Goal: Transaction & Acquisition: Purchase product/service

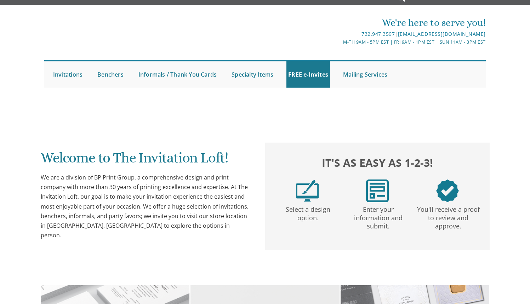
scroll to position [12, 0]
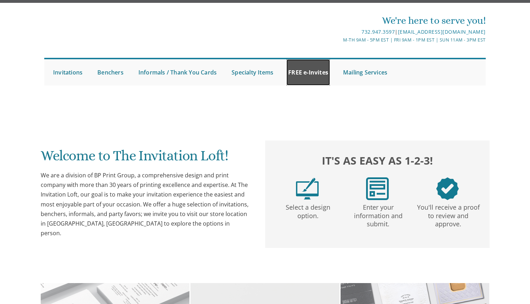
click at [307, 72] on link "FREE e-Invites" at bounding box center [309, 72] width 44 height 26
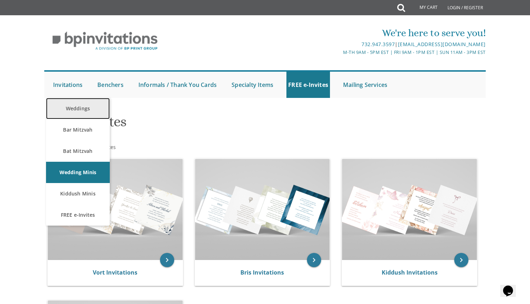
click at [76, 106] on link "Weddings" at bounding box center [78, 108] width 64 height 21
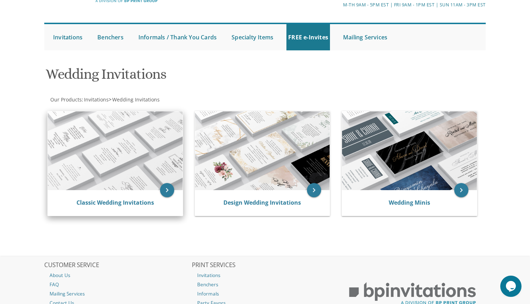
scroll to position [50, 0]
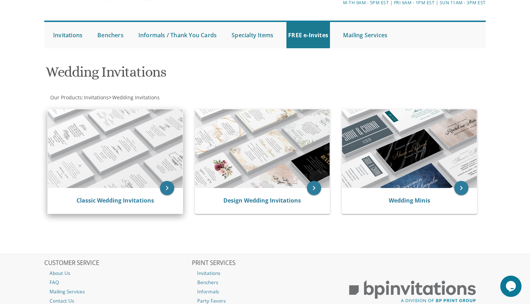
click at [148, 168] on img at bounding box center [115, 148] width 135 height 79
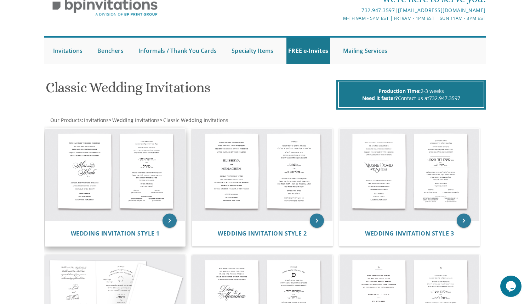
scroll to position [42, 0]
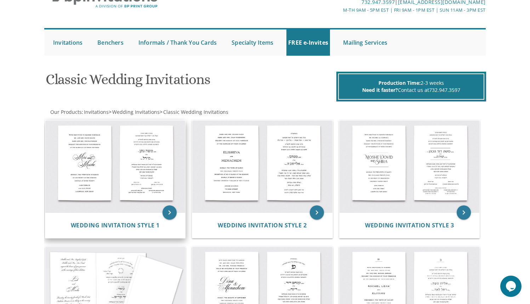
click at [156, 174] on img at bounding box center [115, 166] width 140 height 92
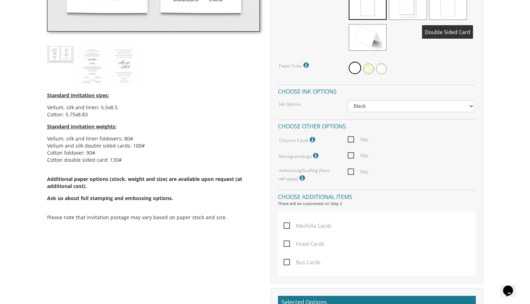
scroll to position [320, 0]
click at [353, 156] on span "Yes" at bounding box center [358, 155] width 21 height 9
click at [352, 156] on input "Yes" at bounding box center [350, 154] width 5 height 5
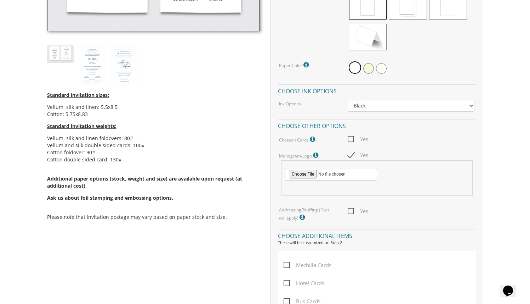
click at [353, 156] on span "Yes" at bounding box center [358, 155] width 21 height 9
click at [352, 156] on input "Yes" at bounding box center [350, 154] width 5 height 5
checkbox input "false"
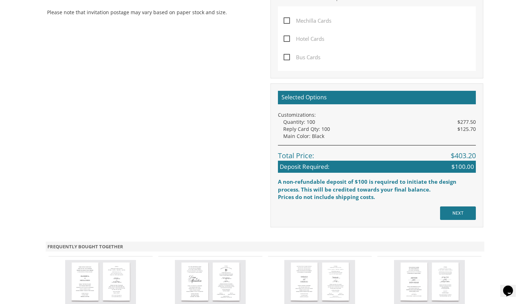
scroll to position [525, 0]
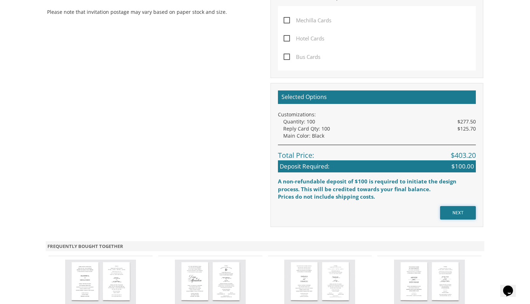
click at [463, 218] on input "NEXT" at bounding box center [458, 212] width 36 height 13
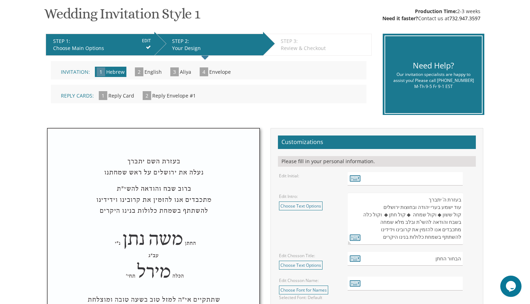
scroll to position [111, 0]
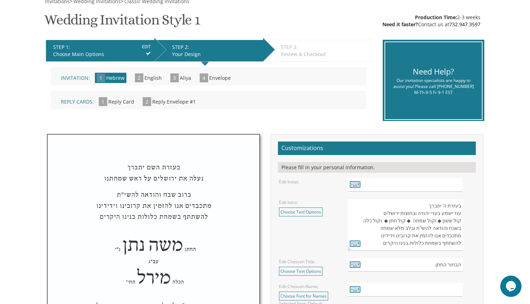
click at [141, 79] on span "2" at bounding box center [139, 77] width 9 height 9
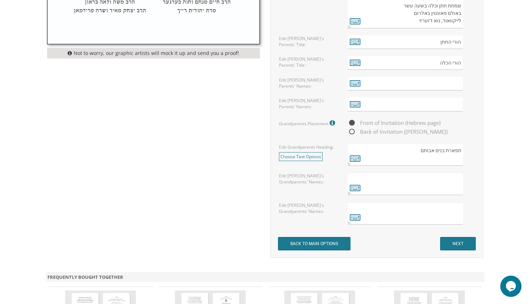
scroll to position [545, 0]
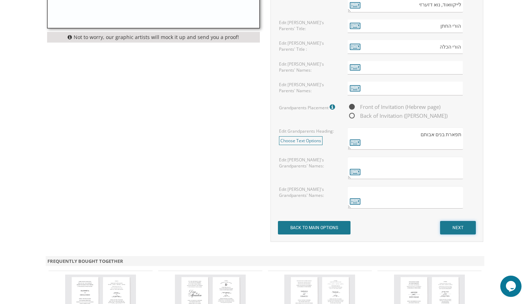
click at [456, 226] on input "NEXT" at bounding box center [458, 227] width 36 height 13
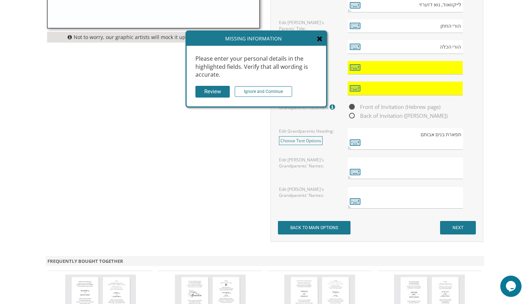
click at [316, 42] on div "Missing Information" at bounding box center [257, 39] width 140 height 14
click at [322, 41] on icon at bounding box center [320, 38] width 6 height 7
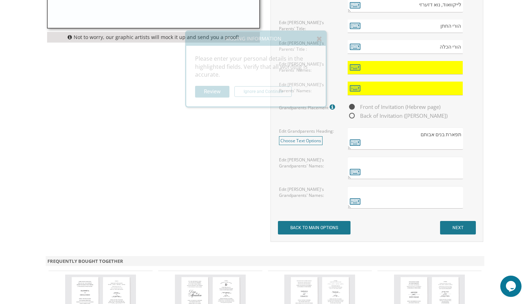
click at [319, 40] on icon at bounding box center [320, 38] width 6 height 7
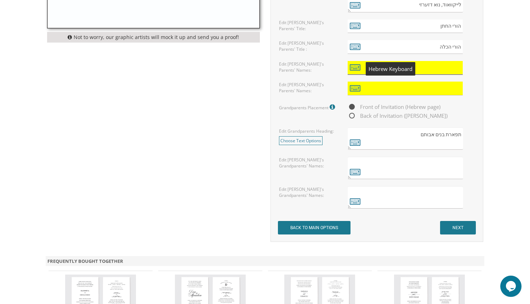
click at [369, 74] on input "text" at bounding box center [405, 68] width 115 height 14
click at [379, 70] on input "text" at bounding box center [405, 68] width 115 height 14
click at [443, 67] on input "text" at bounding box center [405, 68] width 115 height 14
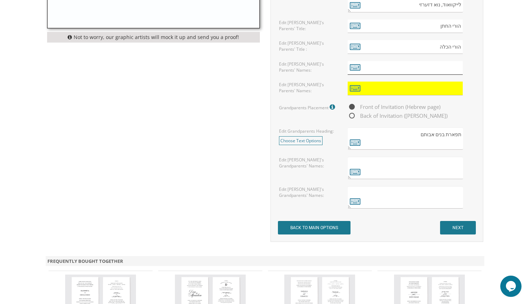
click at [394, 69] on input "text" at bounding box center [405, 68] width 115 height 14
type input "Yanki & Sara"
click at [356, 67] on icon at bounding box center [355, 67] width 11 height 10
type textarea "Yanki & Sara"
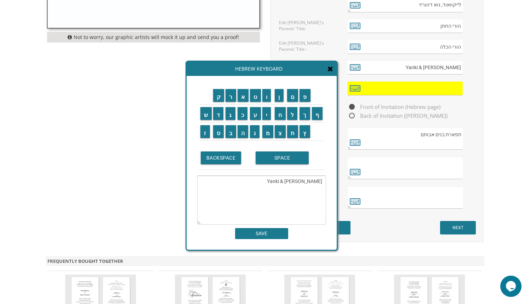
click at [334, 69] on div "Hebrew Keyboard" at bounding box center [262, 69] width 150 height 14
click at [464, 61] on div "Yanki & Sara" at bounding box center [411, 68] width 127 height 14
click at [459, 67] on input "Yanki & Sara" at bounding box center [405, 68] width 115 height 14
click at [329, 67] on icon at bounding box center [331, 68] width 6 height 7
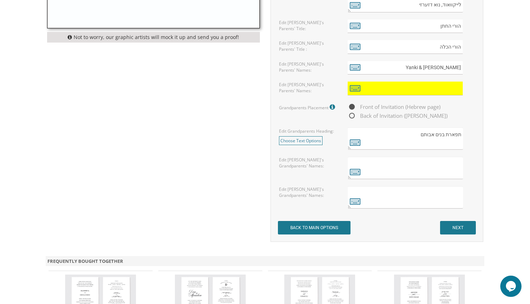
click at [463, 66] on div "Yanki & Sara" at bounding box center [411, 68] width 127 height 14
click at [462, 66] on input "Yanki & Sara" at bounding box center [405, 68] width 115 height 14
type input "sYanki & Sara"
click at [413, 88] on input "text" at bounding box center [405, 88] width 115 height 14
type input "Avrohom"
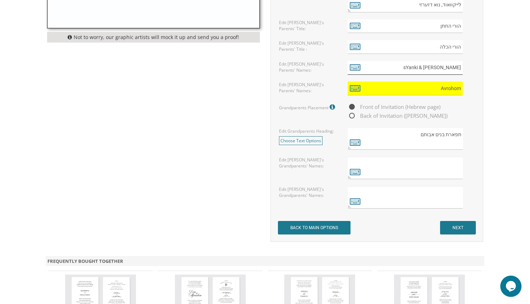
click at [435, 67] on input "sYanki & Sara" at bounding box center [405, 68] width 115 height 14
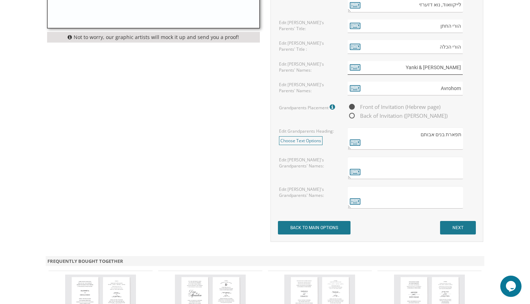
type input "Yanki & Sara"
click at [463, 222] on input "NEXT" at bounding box center [458, 227] width 36 height 13
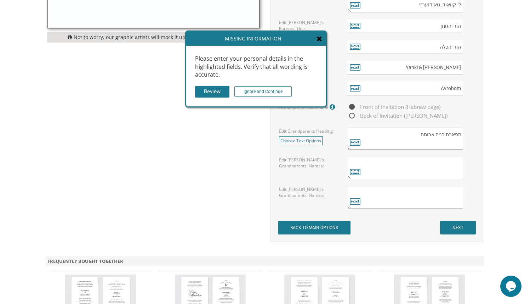
click at [317, 39] on icon at bounding box center [320, 38] width 6 height 7
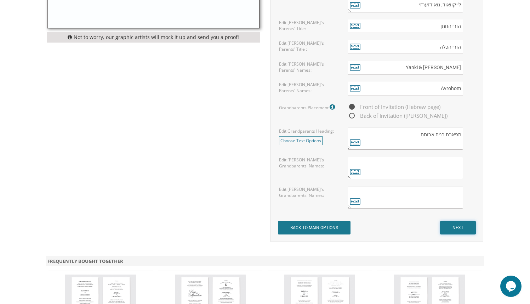
click at [445, 226] on input "NEXT" at bounding box center [458, 227] width 36 height 13
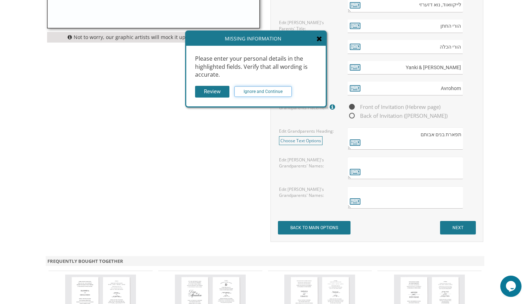
click at [266, 94] on input "Ignore and Continue" at bounding box center [263, 91] width 57 height 11
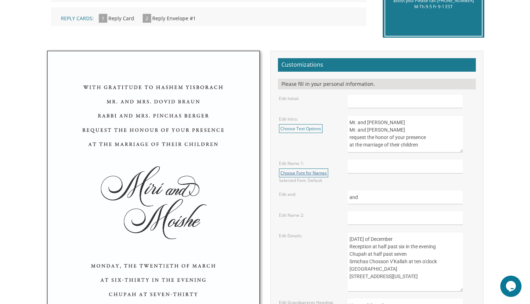
scroll to position [200, 0]
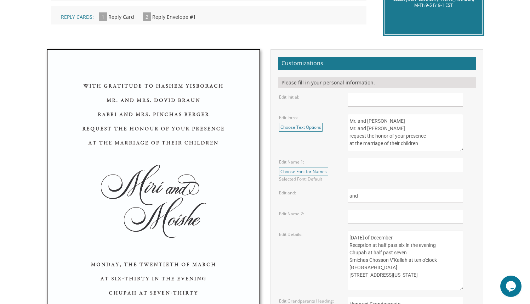
click at [385, 120] on textarea "Mr. and Mrs. Yossi Schwartz Mr. and Mrs. Yaakov Friedman request the honor of y…" at bounding box center [405, 132] width 115 height 37
type textarea "Mr. and Mrs. df Schwartz Mr. and Mrs. Yaakov Friedman request the honor of your…"
click at [497, 122] on body "My Cart {{shoppingcart.totalQuantityDisplay}} Total: {{shoppingcart.subtotal}} …" at bounding box center [265, 222] width 530 height 845
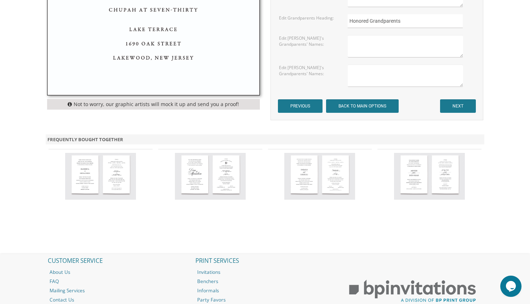
scroll to position [486, 0]
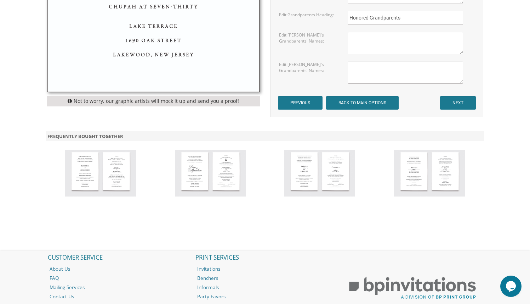
click at [220, 167] on img at bounding box center [210, 172] width 71 height 46
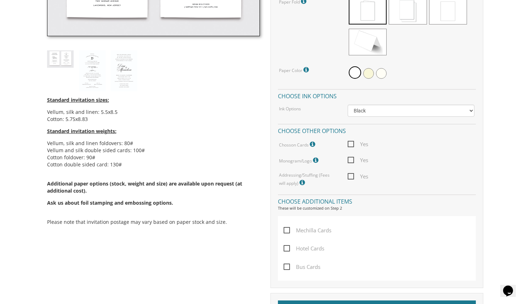
scroll to position [223, 0]
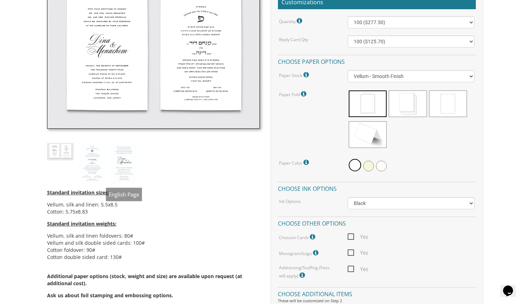
click at [123, 164] on img at bounding box center [124, 163] width 27 height 41
